Goal: Share content

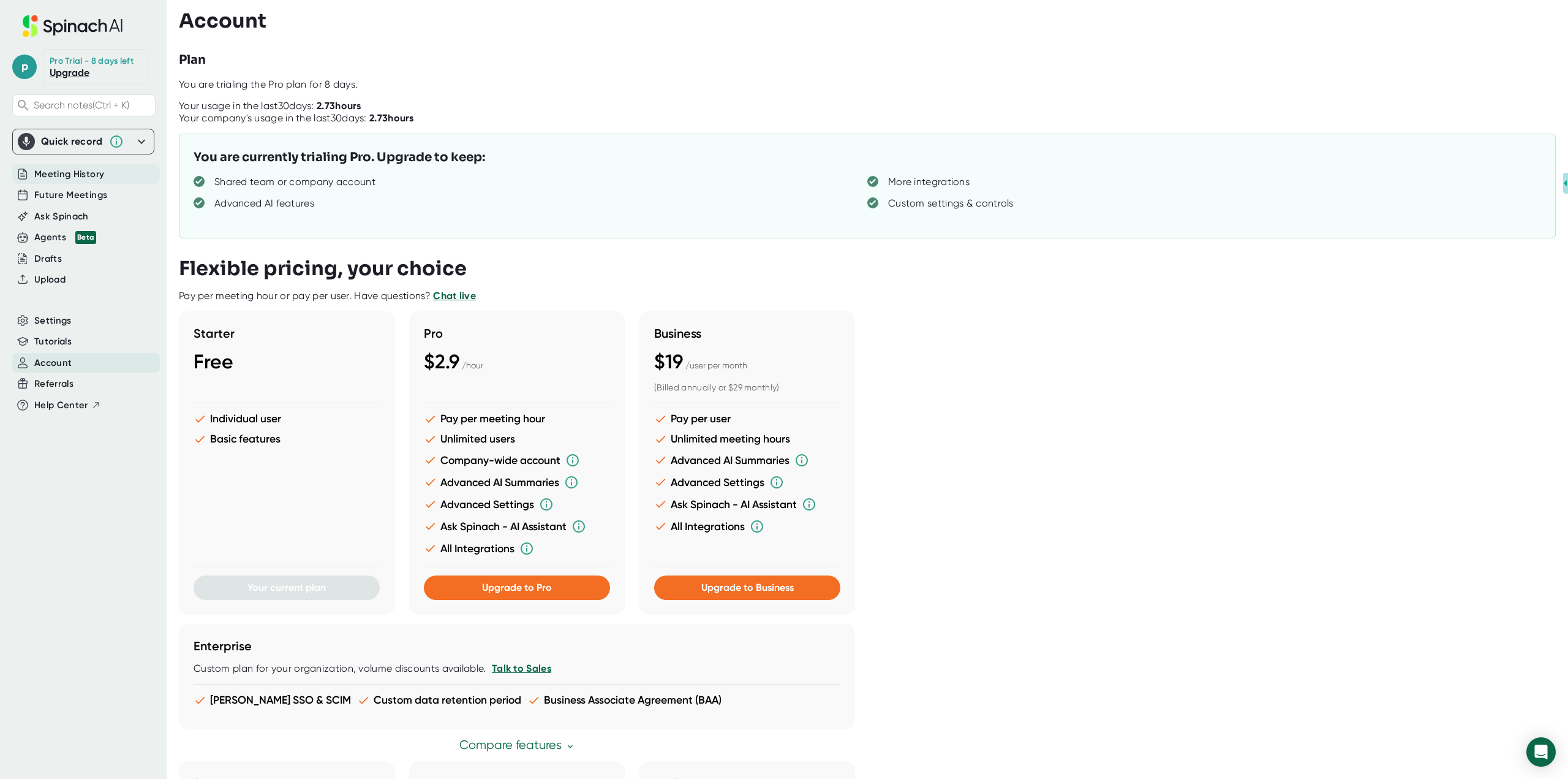
click at [57, 167] on span "Meeting History" at bounding box center [69, 174] width 70 height 14
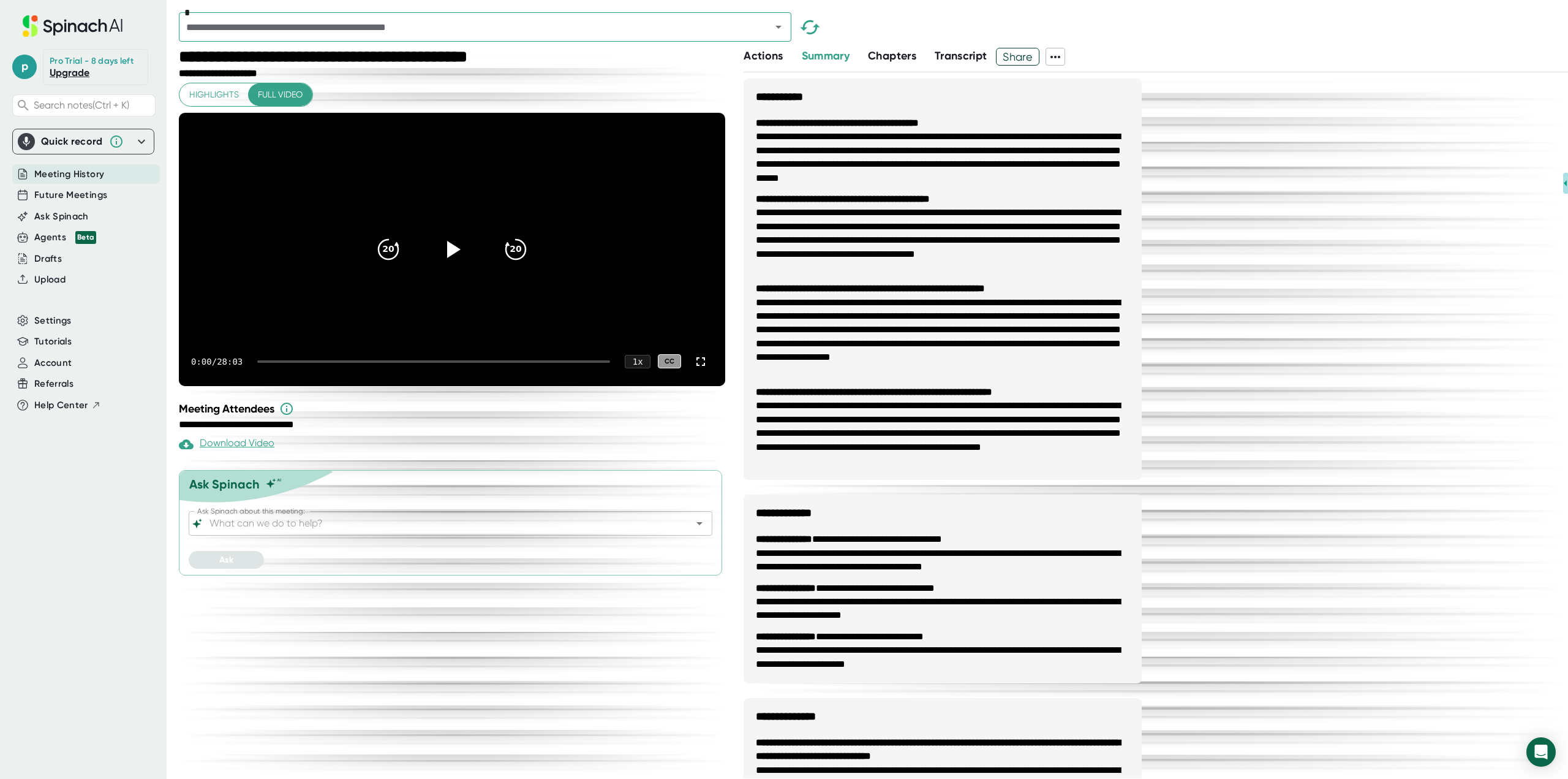
click at [1410, 224] on div "**********" at bounding box center [1155, 576] width 825 height 995
click at [724, 28] on input "text" at bounding box center [467, 26] width 569 height 17
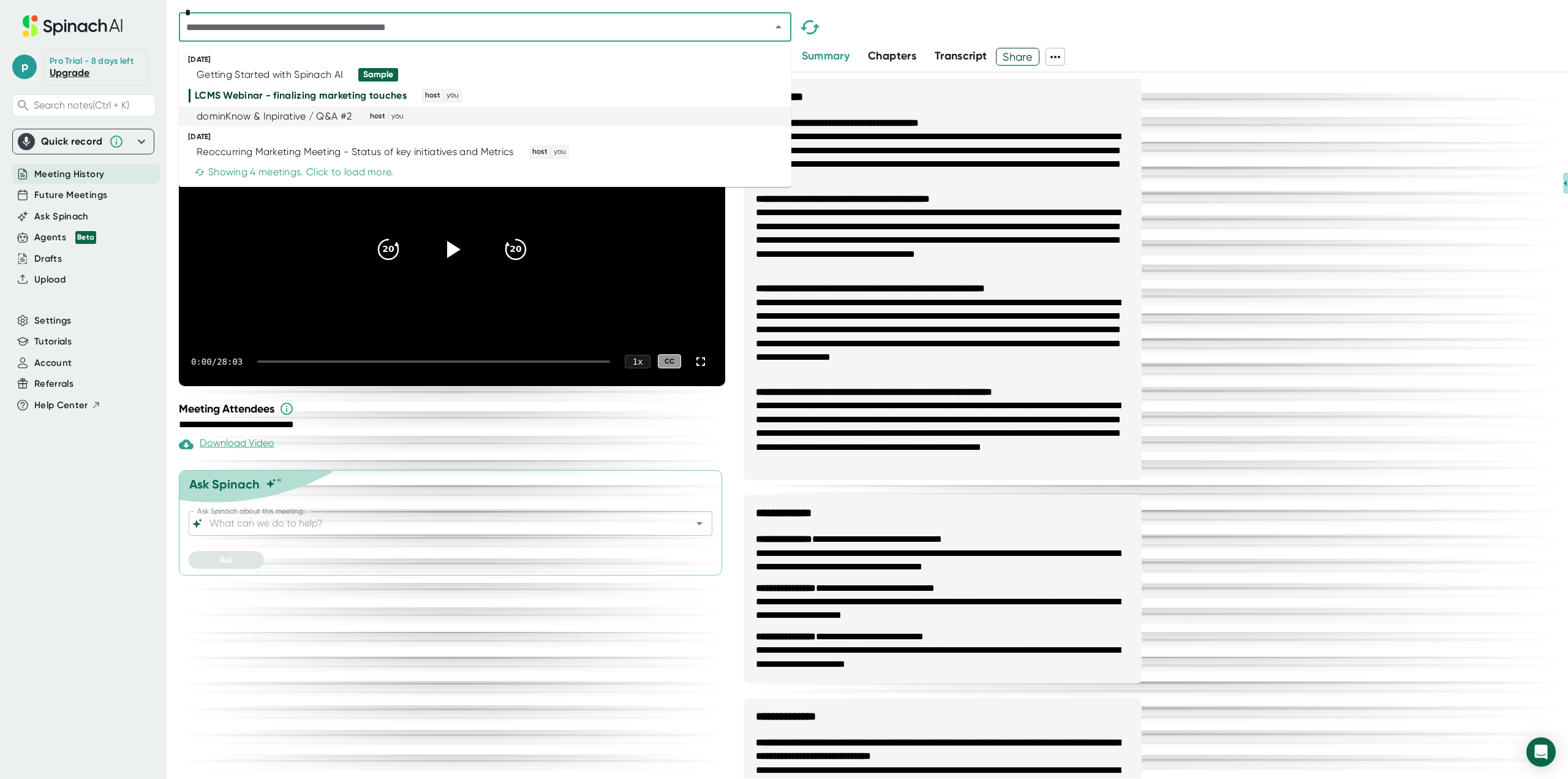
click at [324, 116] on div "dominKnow & Inpirative / Q&A #2" at bounding box center [274, 116] width 155 height 12
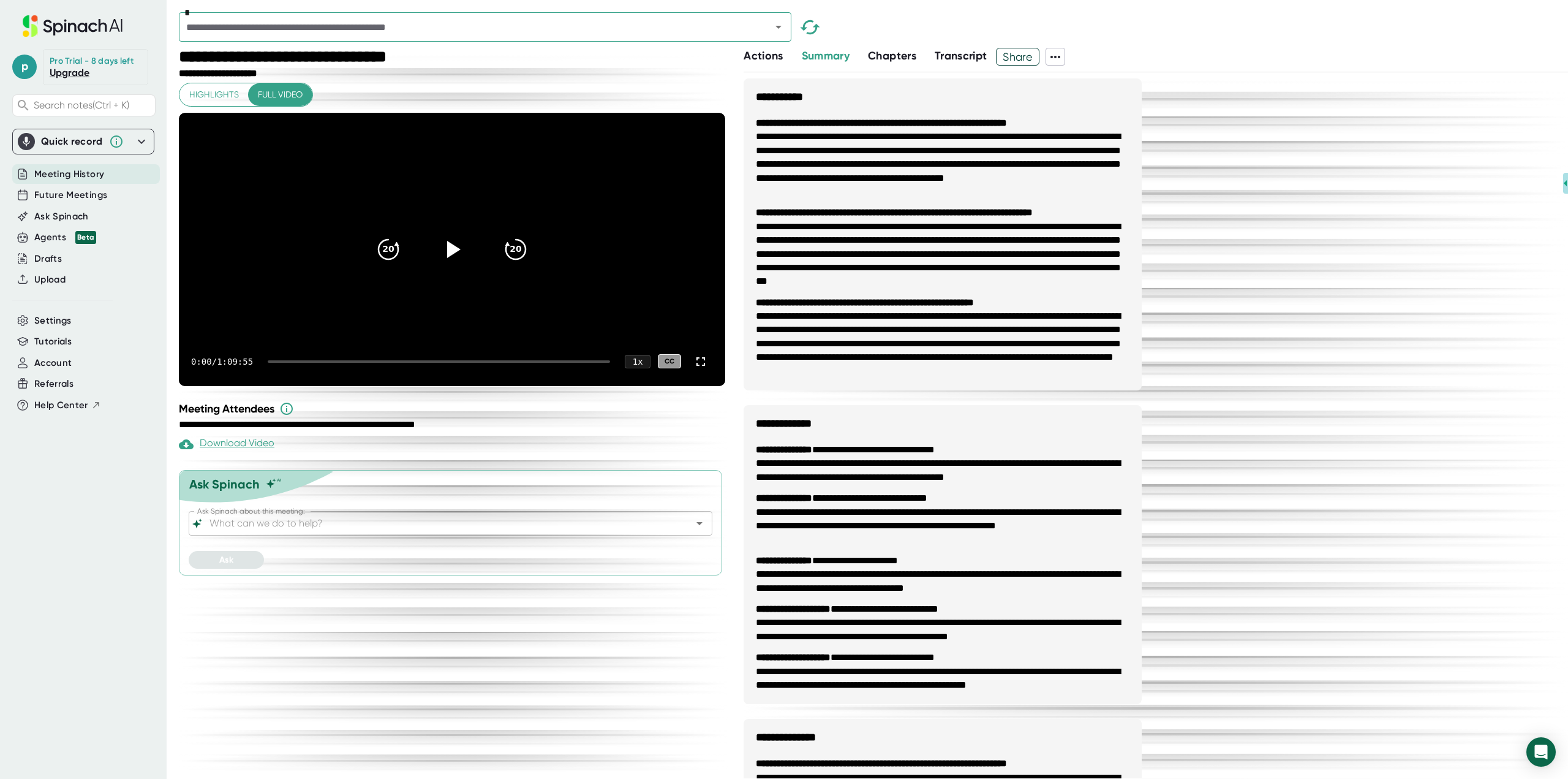
click at [1016, 55] on span "Share" at bounding box center [1018, 57] width 43 height 21
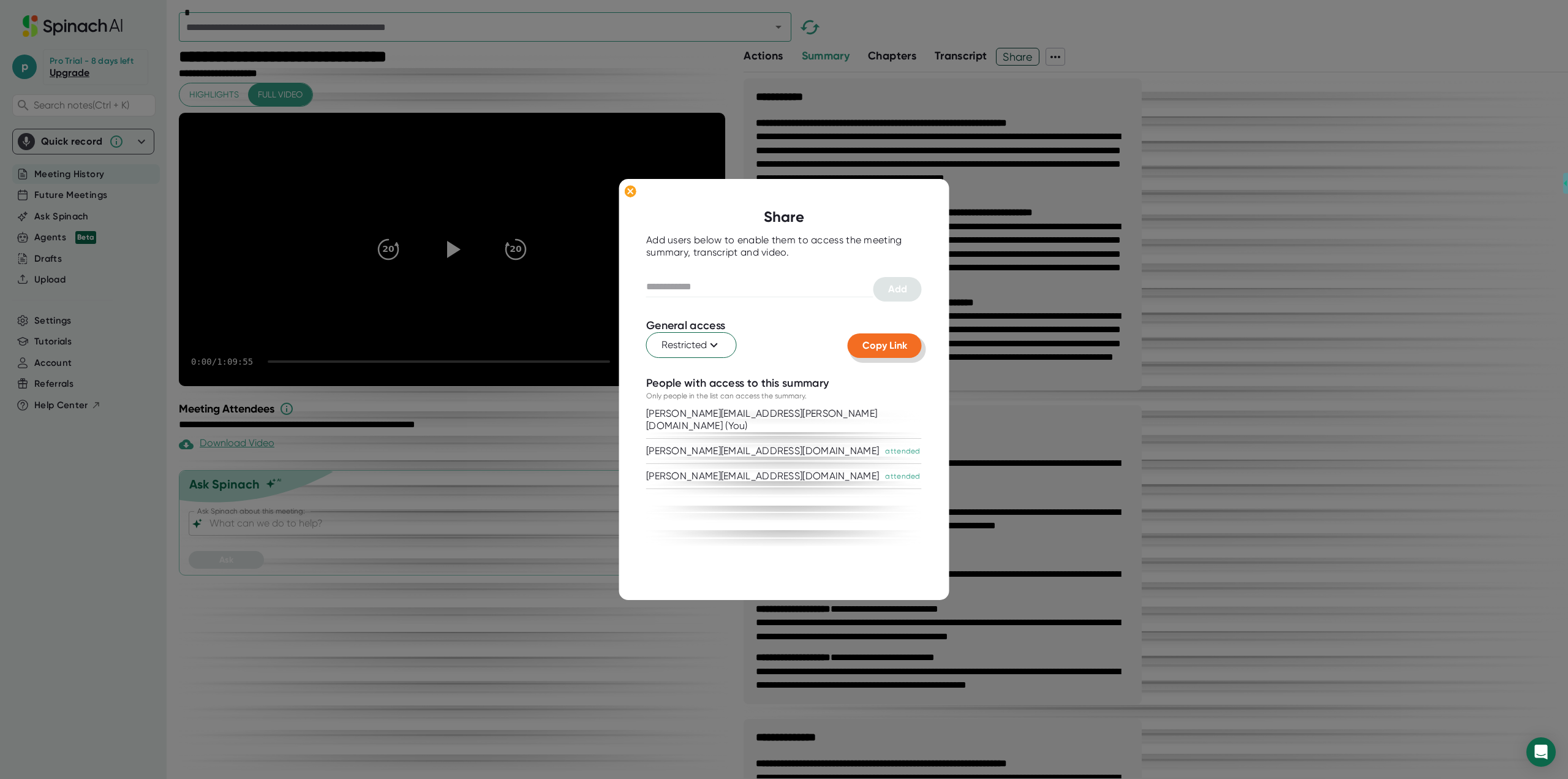
click at [890, 341] on span "Copy Link" at bounding box center [885, 346] width 44 height 11
